Goal: Register for event/course

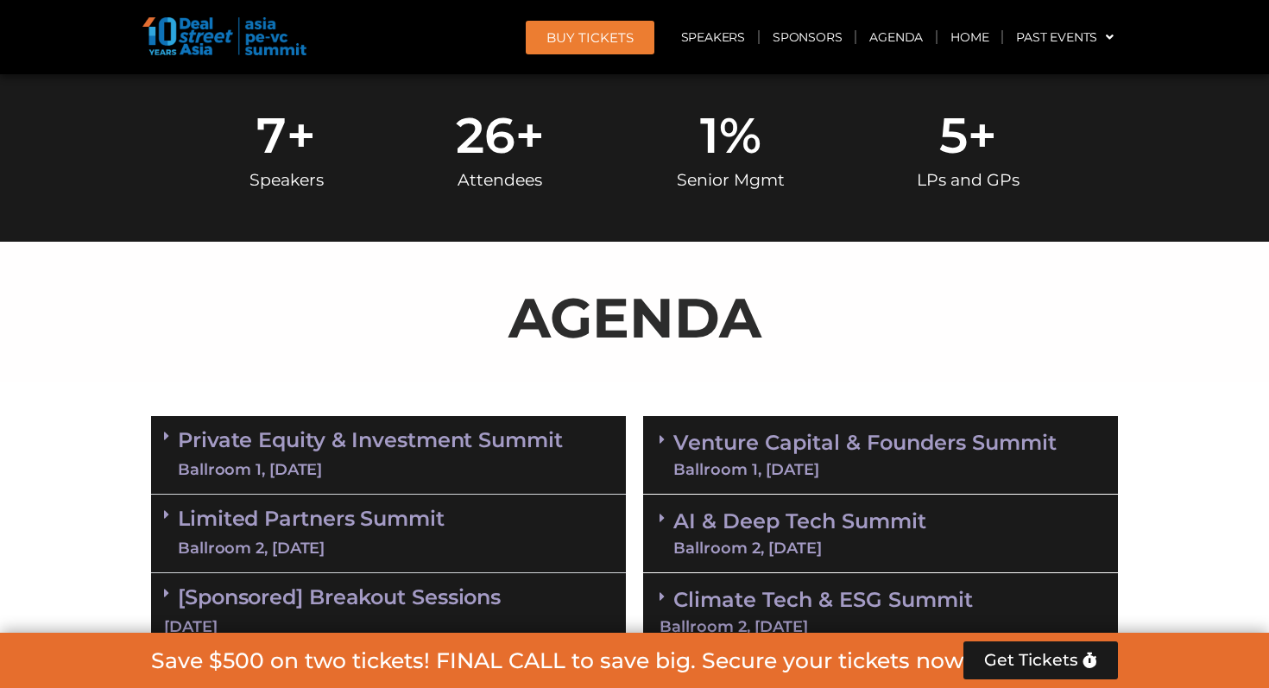
scroll to position [944, 0]
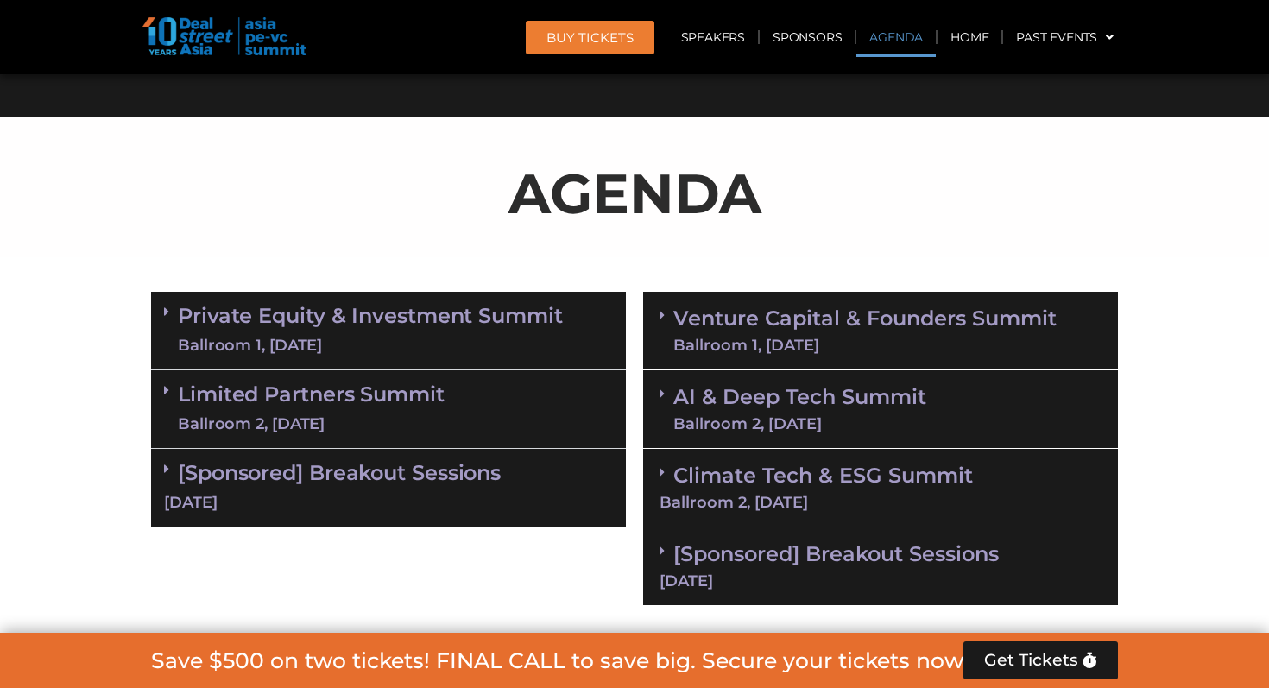
click at [0, 488] on section "Private Equity & Investment Summit Ballroom 1, [DATE] 8:00 am – 9:00 am | Regis…" at bounding box center [634, 448] width 1269 height 331
click at [1040, 658] on span "Get Tickets" at bounding box center [1031, 660] width 94 height 17
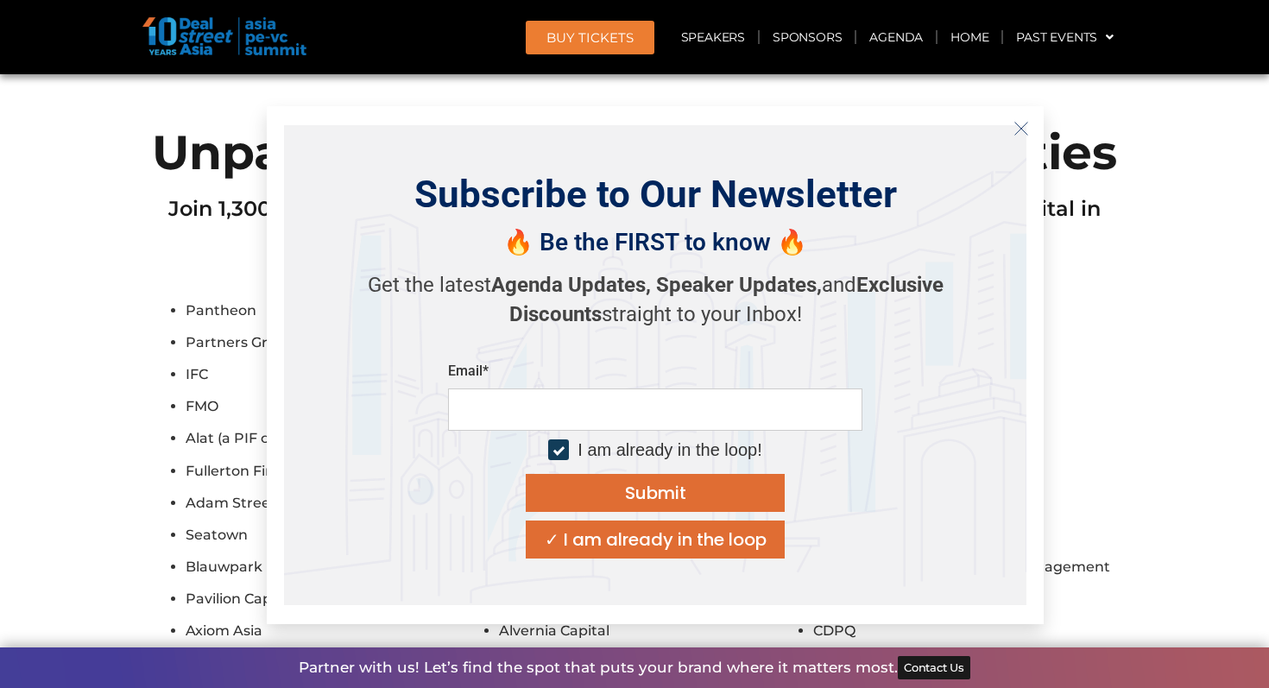
scroll to position [10290, 0]
click at [1022, 124] on icon "Close" at bounding box center [1021, 129] width 16 height 16
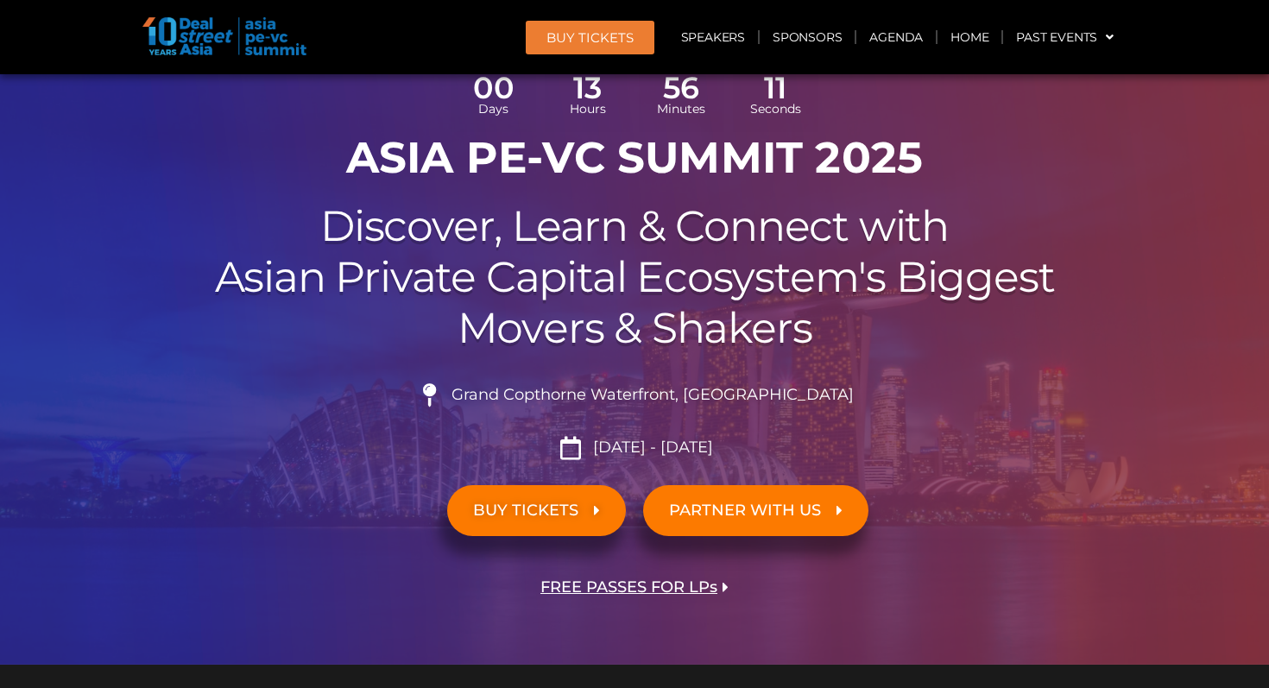
scroll to position [0, 0]
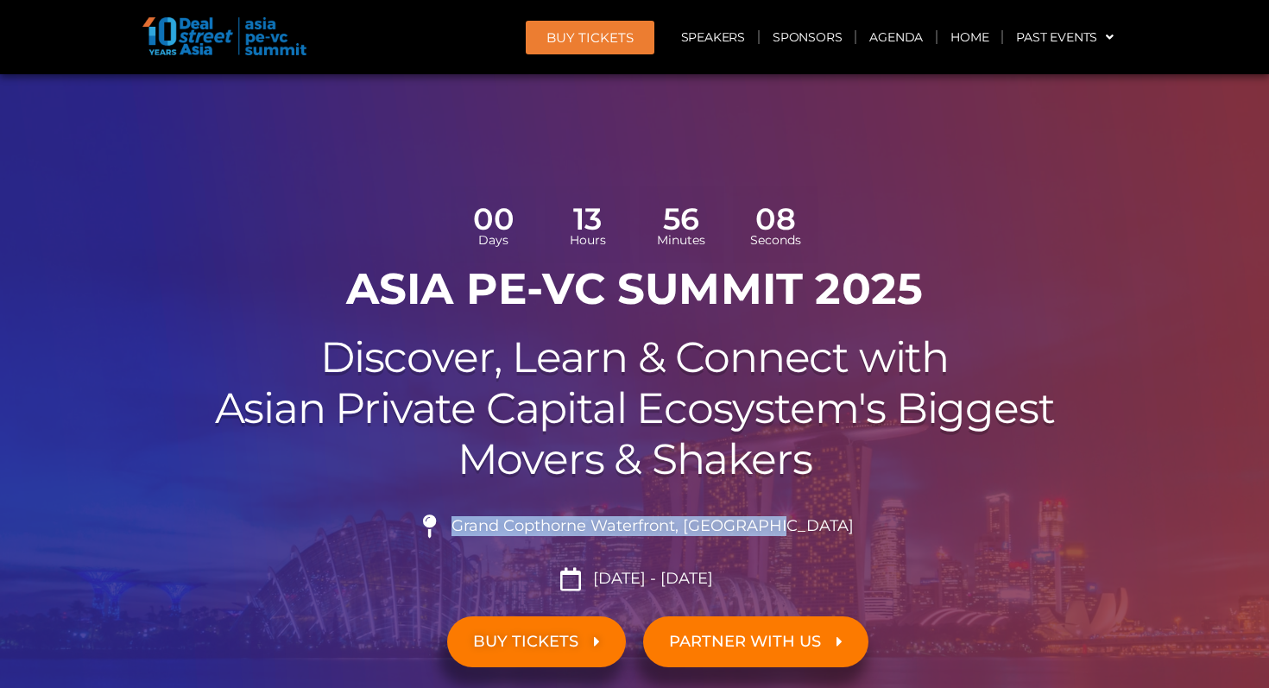
drag, startPoint x: 498, startPoint y: 526, endPoint x: 860, endPoint y: 526, distance: 362.5
click at [860, 526] on li "Grand Copthorne Waterfront, [GEOGRAPHIC_DATA]​" at bounding box center [634, 533] width 967 height 38
copy span "Grand Copthorne Waterfront, [GEOGRAPHIC_DATA]​"
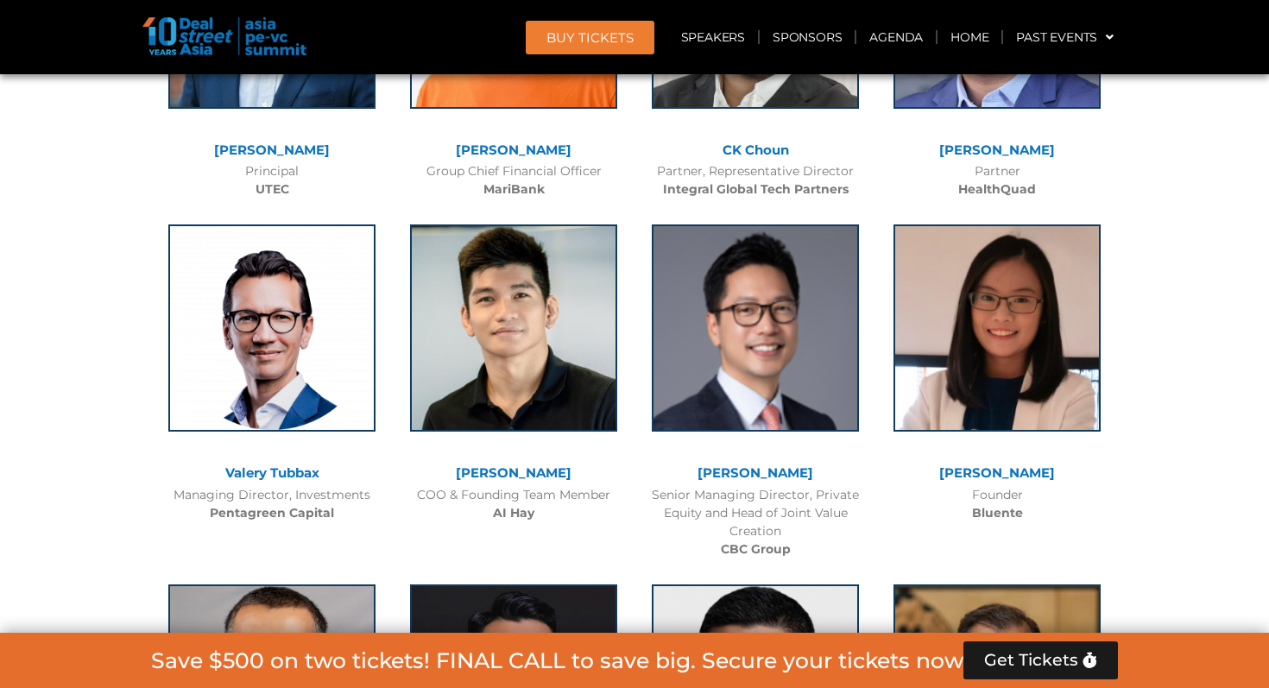
scroll to position [10191, 0]
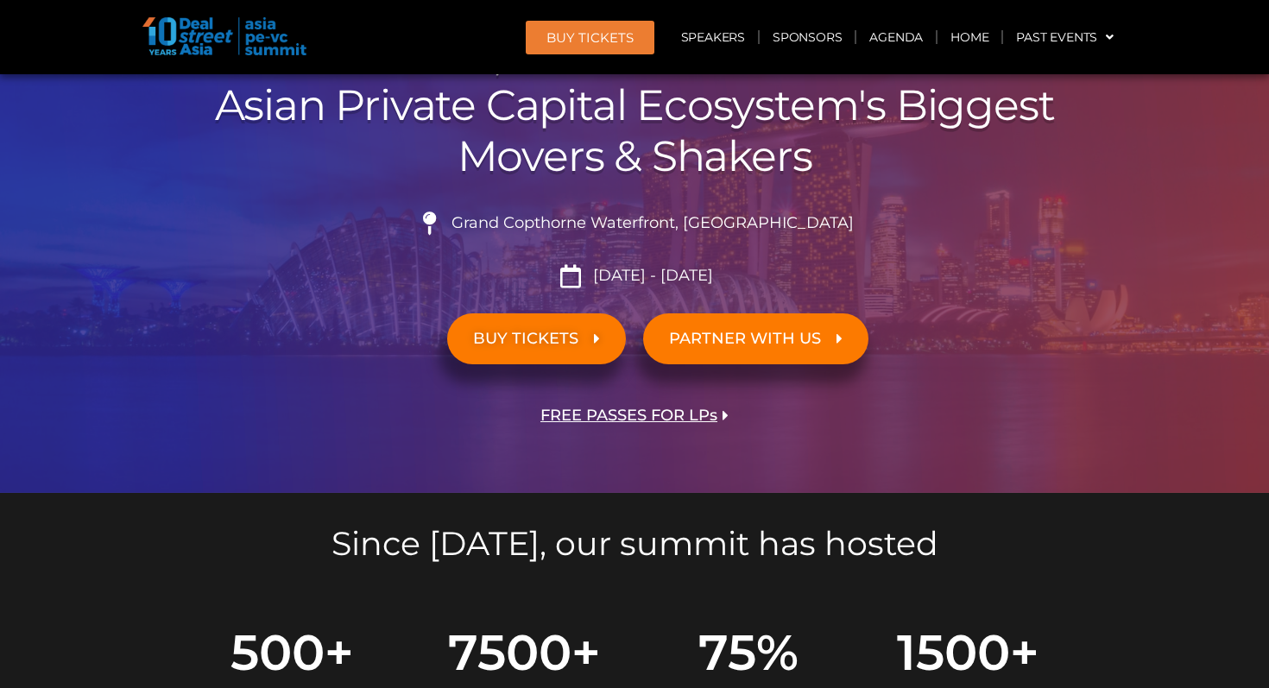
scroll to position [301, 0]
